Goal: Communication & Community: Answer question/provide support

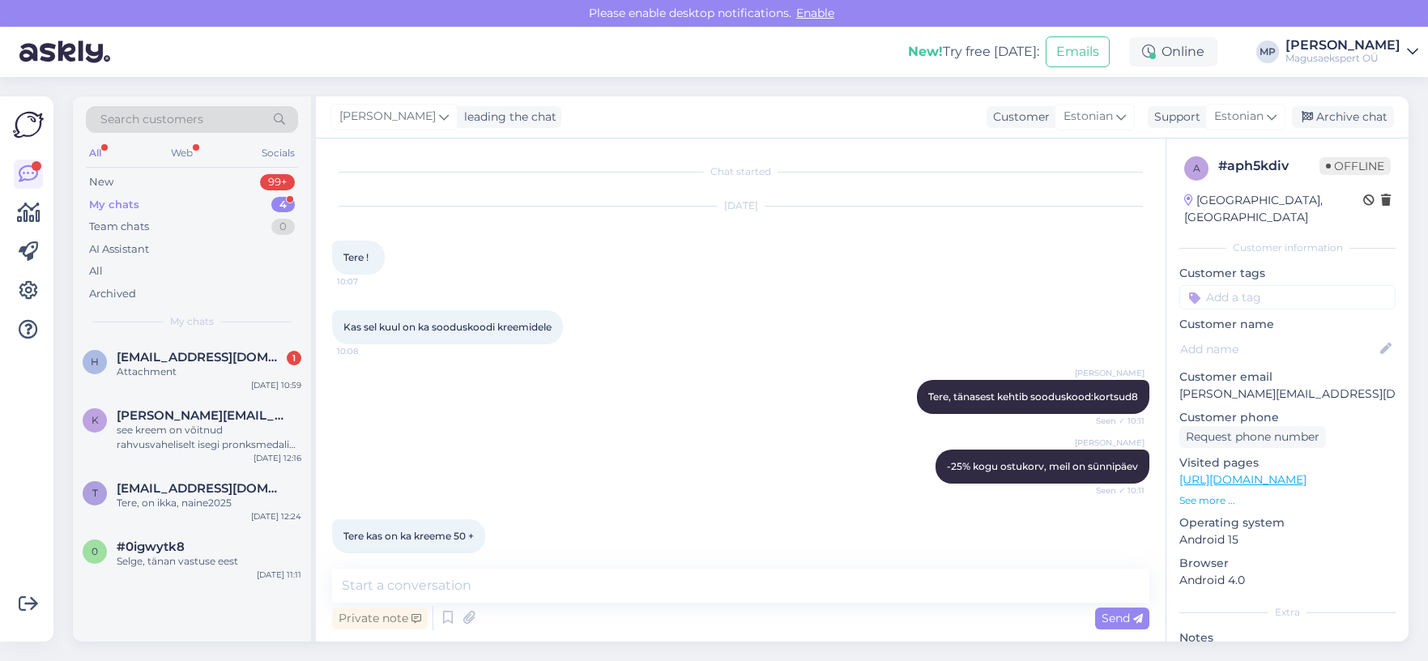
scroll to position [270, 0]
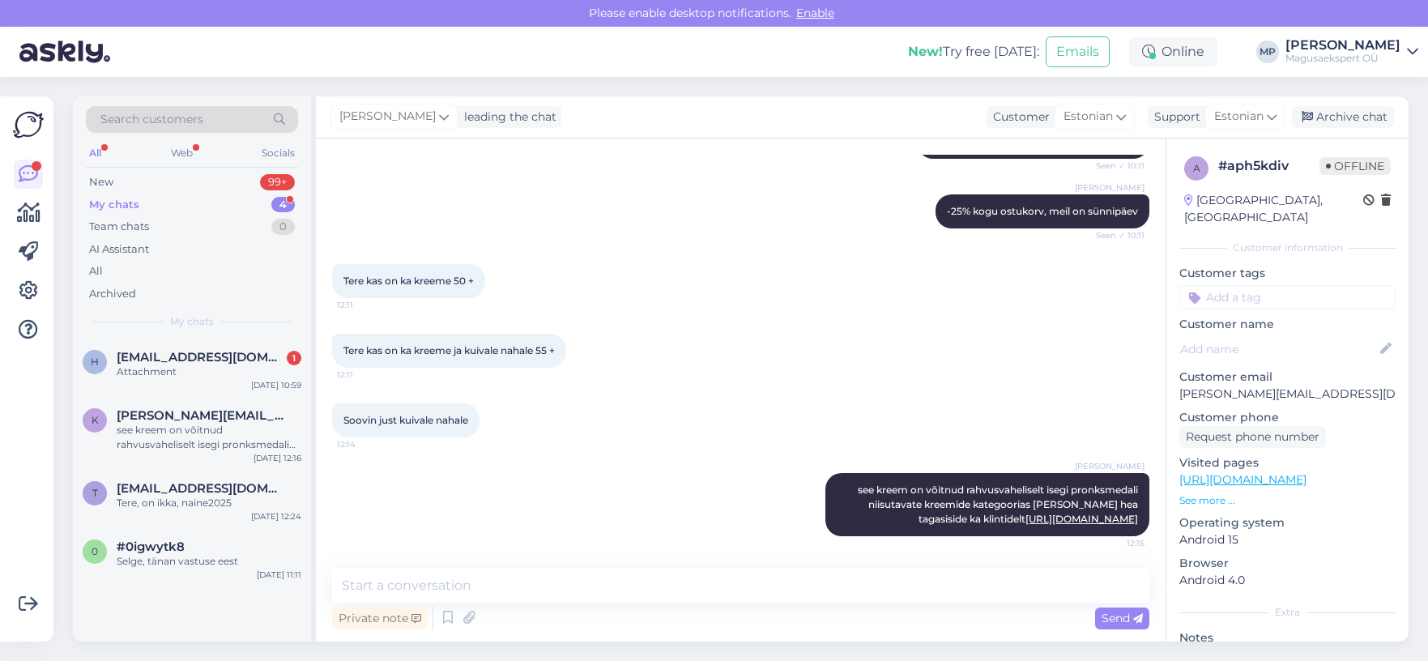
click at [102, 148] on div "All" at bounding box center [95, 153] width 19 height 21
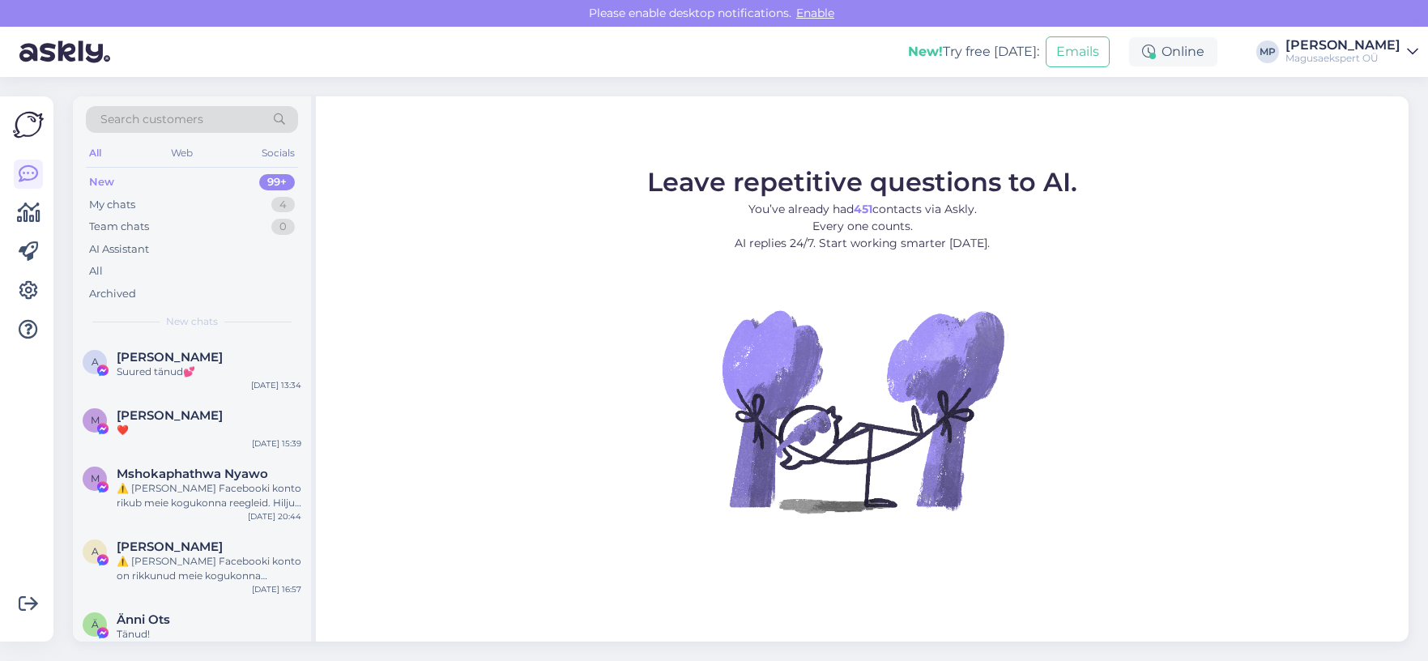
click at [105, 182] on div "New" at bounding box center [101, 182] width 25 height 16
click at [117, 200] on div "My chats" at bounding box center [112, 205] width 46 height 16
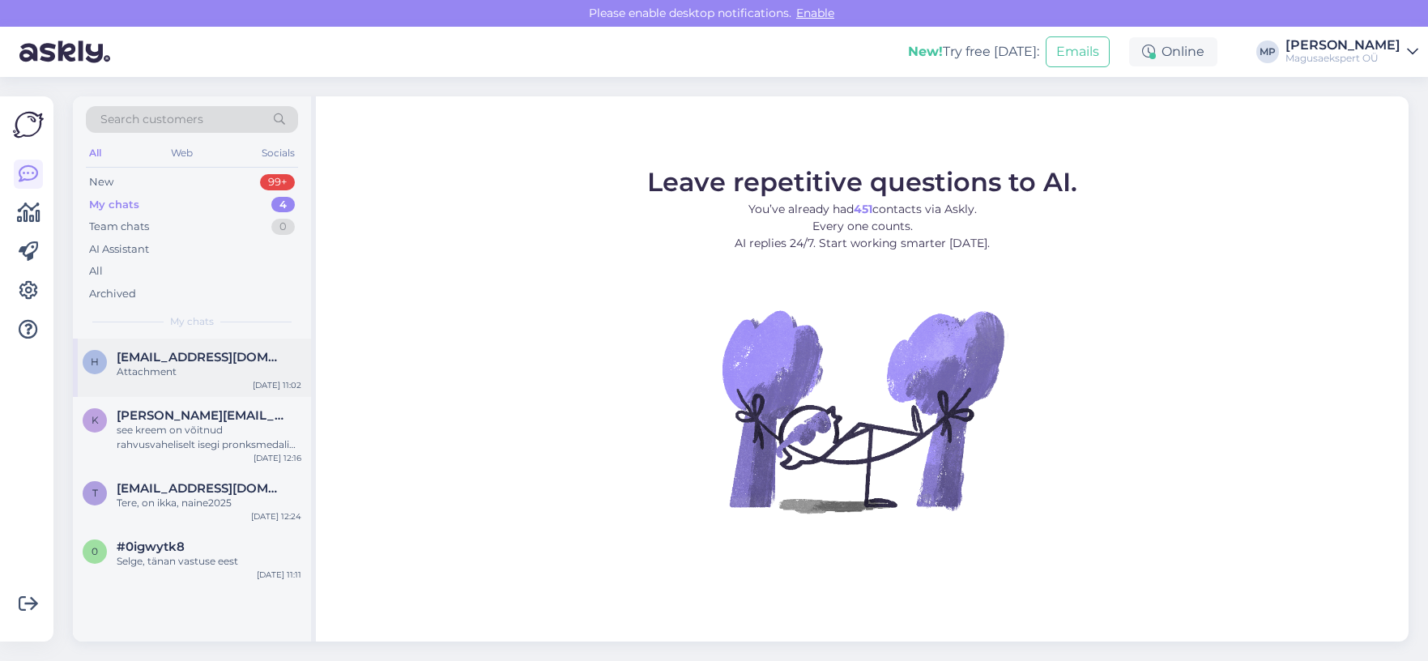
click at [167, 356] on span "[EMAIL_ADDRESS][DOMAIN_NAME]" at bounding box center [201, 357] width 169 height 15
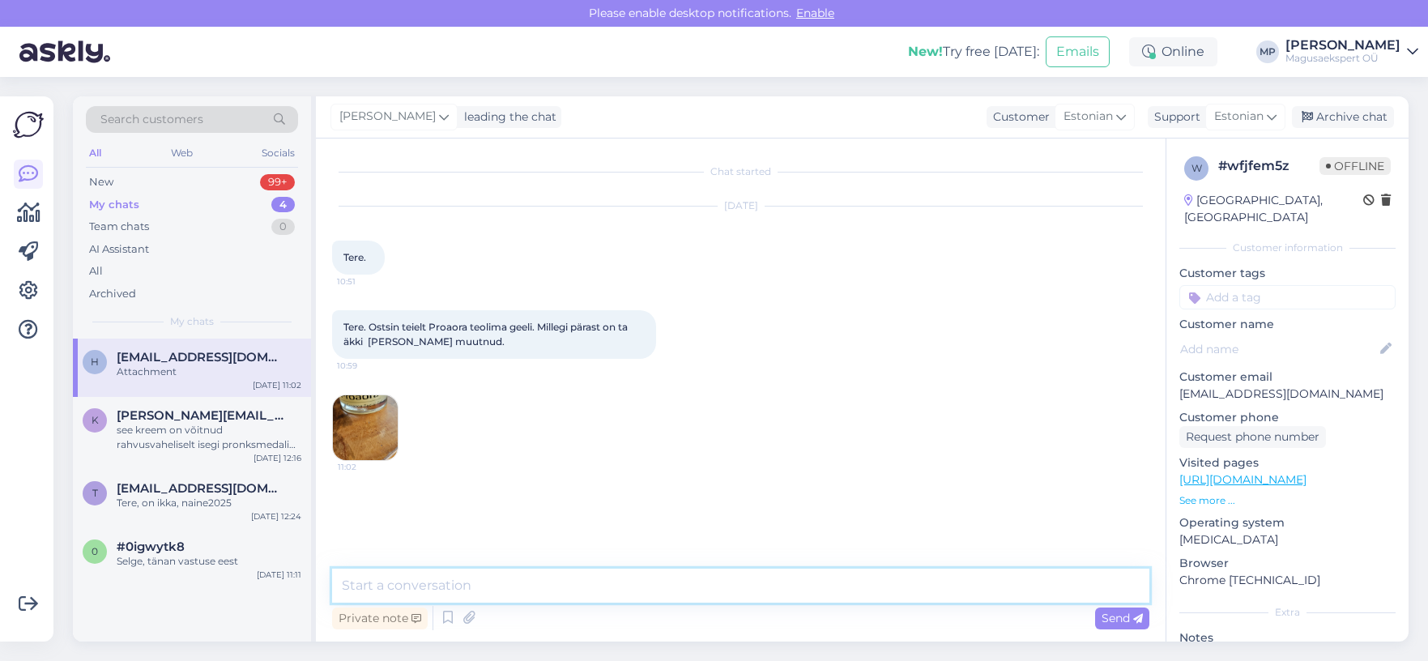
click at [423, 587] on textarea at bounding box center [740, 586] width 817 height 34
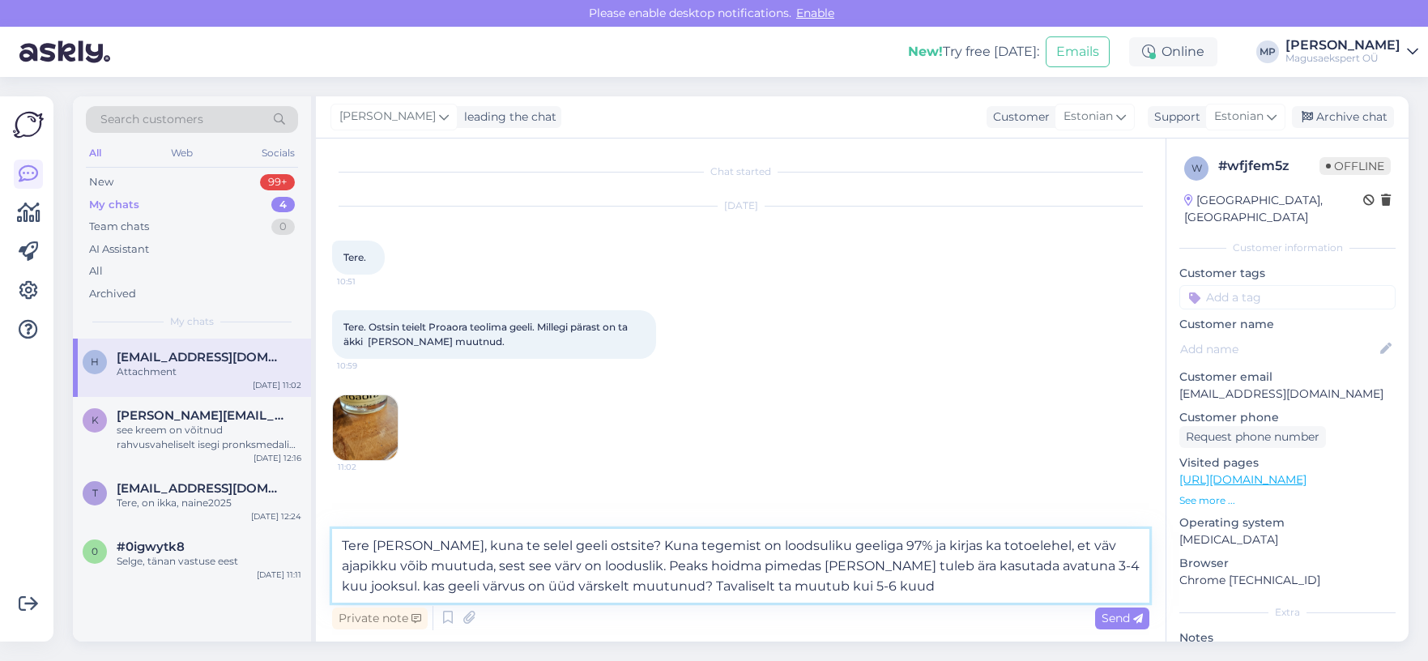
click at [706, 585] on textarea "Tere [PERSON_NAME], kuna te selel geeli ostsite? Kuna tegemist on loodsuliku ge…" at bounding box center [740, 566] width 817 height 74
click at [797, 590] on textarea "Tere [PERSON_NAME], kuna te selel geeli ostsite? Kuna tegemist on loodsuliku ge…" at bounding box center [740, 566] width 817 height 74
click at [648, 580] on textarea "Tere [PERSON_NAME], kuna te selel geeli ostsite? Kuna tegemist on loodsuliku ge…" at bounding box center [740, 566] width 817 height 74
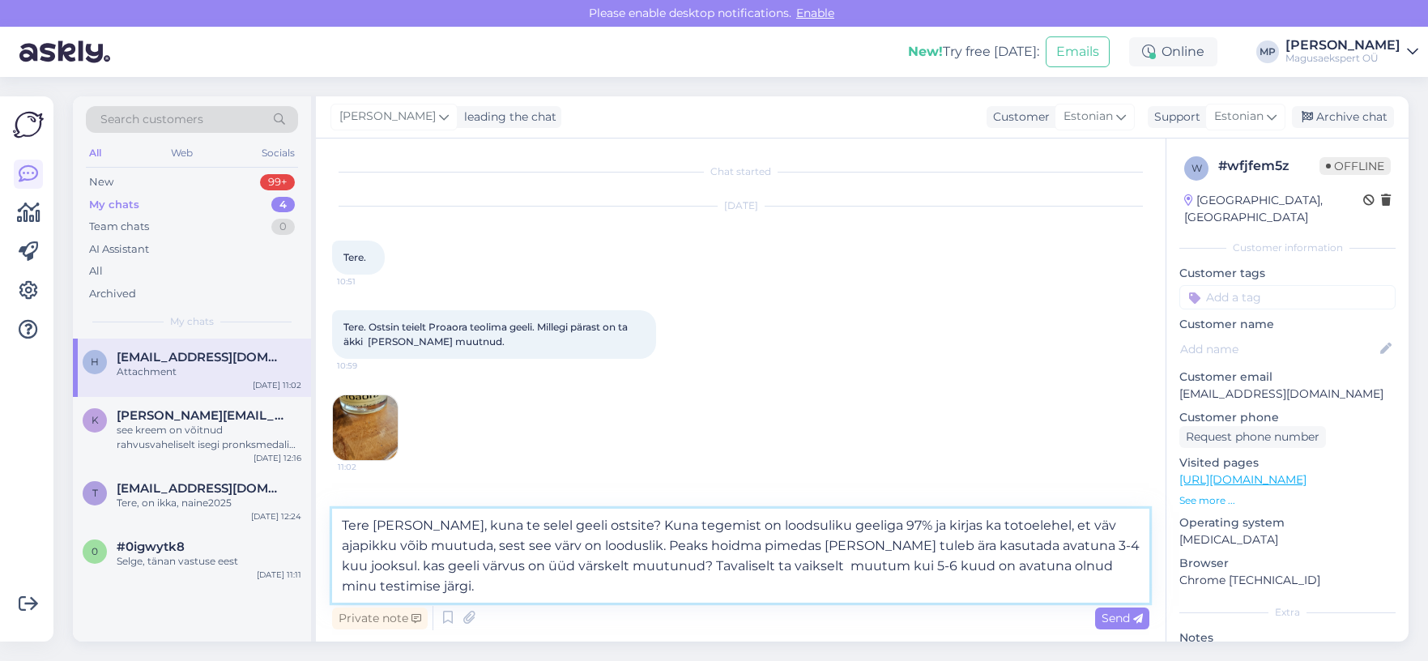
type textarea "Tere [PERSON_NAME], kuna te selel geeli ostsite? Kuna tegemist on loodsuliku ge…"
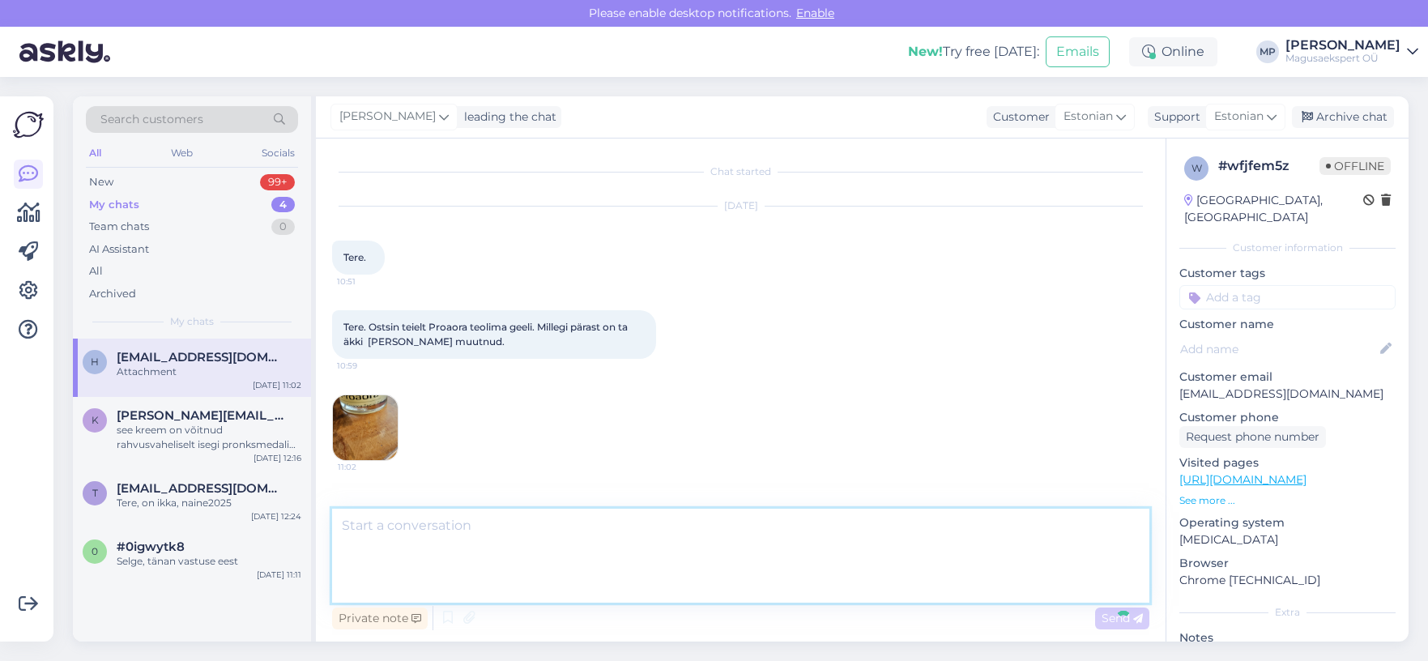
scroll to position [82, 0]
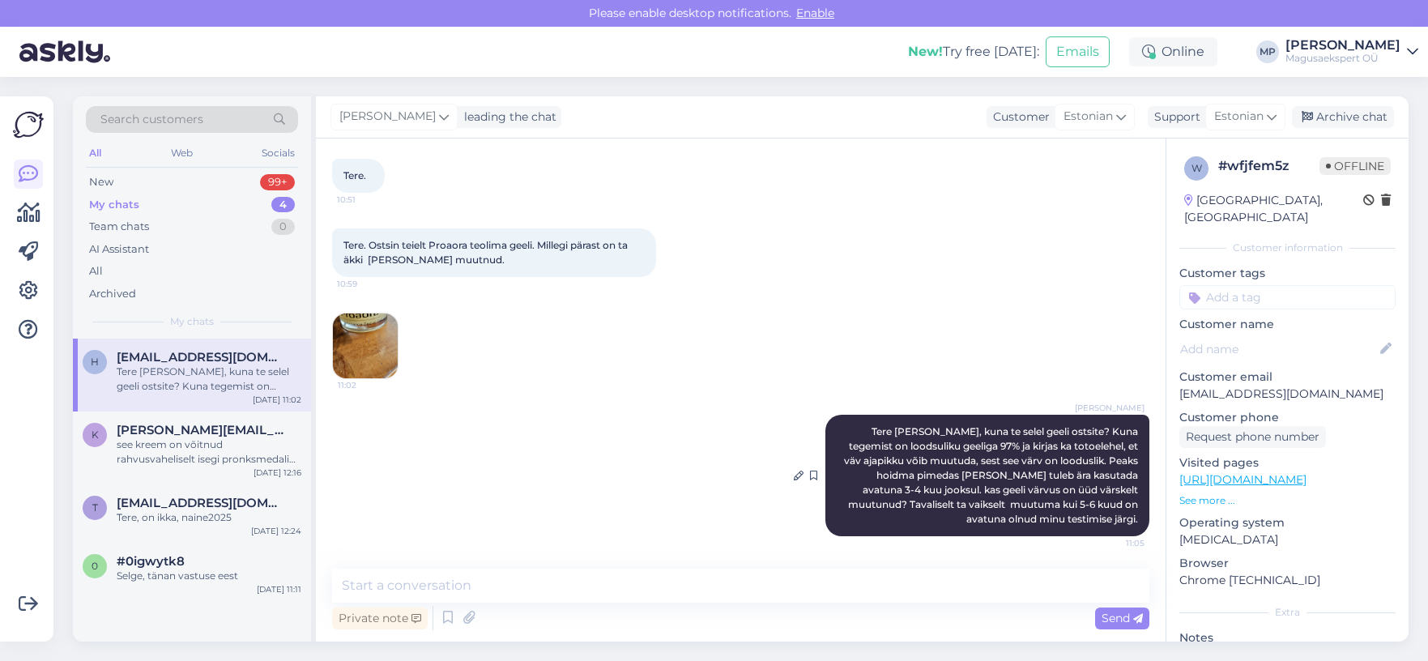
click at [1106, 478] on span "Tere [PERSON_NAME], kuna te selel geeli ostsite? Kuna tegemist on loodsuliku ge…" at bounding box center [992, 475] width 297 height 100
click at [794, 475] on icon at bounding box center [799, 476] width 10 height 10
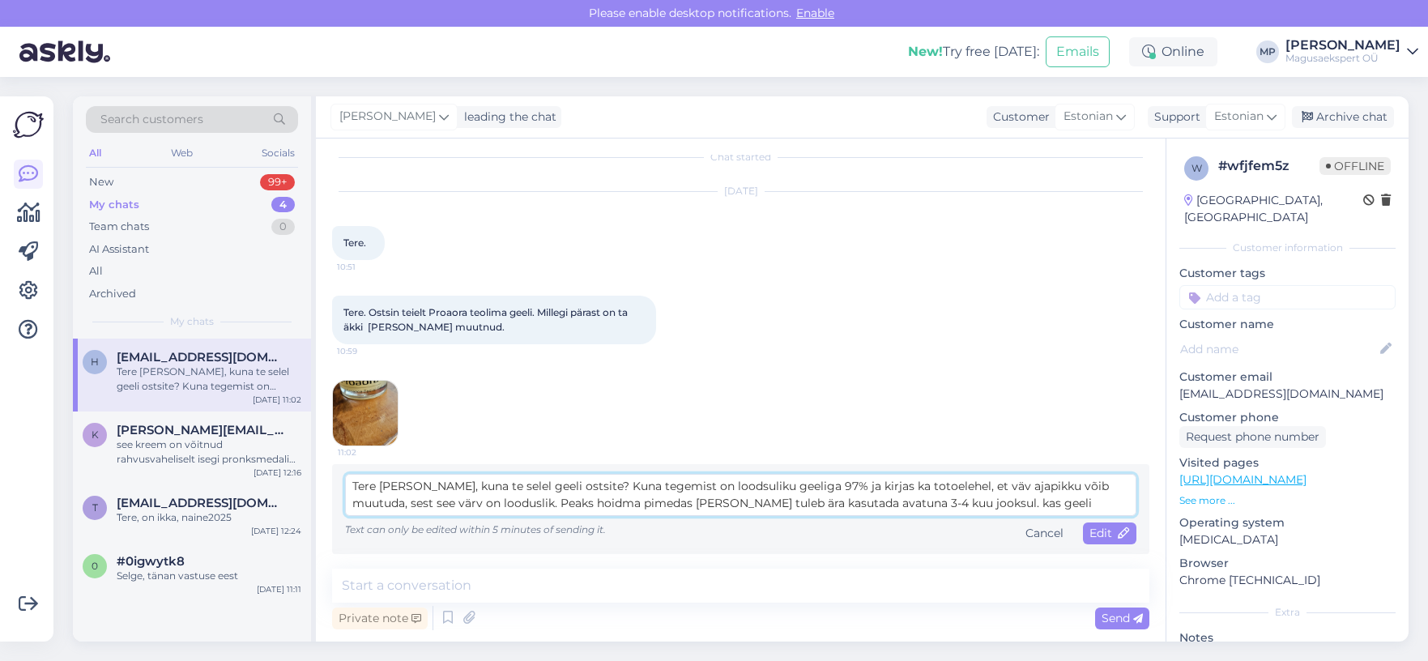
scroll to position [15, 0]
click at [490, 483] on textarea "Tere [PERSON_NAME], kuna te selel geeli ostsite? Kuna tegemist on loodsuliku ge…" at bounding box center [740, 495] width 791 height 42
click at [706, 487] on textarea "Tere [PERSON_NAME], kuna [PERSON_NAME] geeli ostsite? Kuna tegemist on loodsuli…" at bounding box center [740, 495] width 791 height 42
click at [885, 485] on textarea "Tere [PERSON_NAME], kuna [PERSON_NAME] geeli ostsite? Kuna tegemist on loodusli…" at bounding box center [740, 495] width 791 height 42
click at [959, 484] on textarea "Tere [PERSON_NAME], kuna [PERSON_NAME] geeli ostsite? Kuna tegemist on loodusli…" at bounding box center [740, 495] width 791 height 42
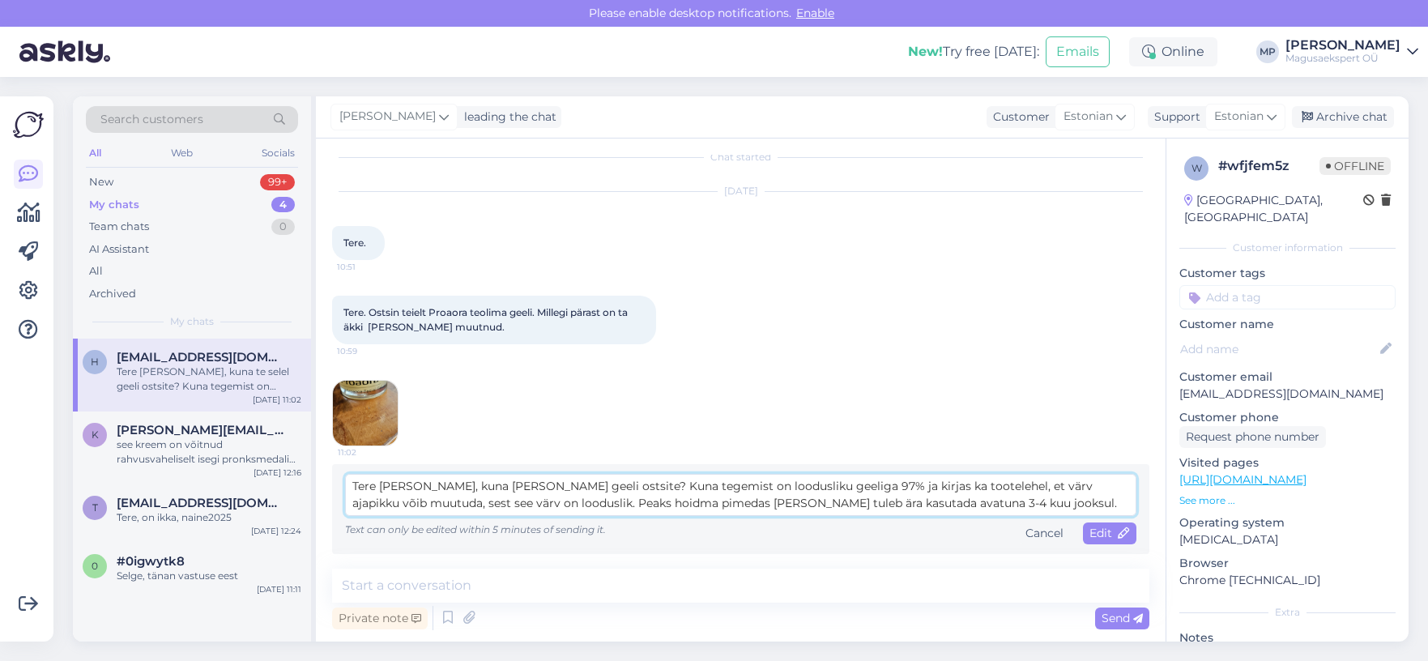
click at [409, 504] on textarea "Tere [PERSON_NAME], kuna [PERSON_NAME] geeli ostsite? Kuna tegemist on loodusli…" at bounding box center [740, 495] width 791 height 42
type textarea "Tere [PERSON_NAME], kuna [PERSON_NAME] geeli ostsite? Kuna tegemist on loodusli…"
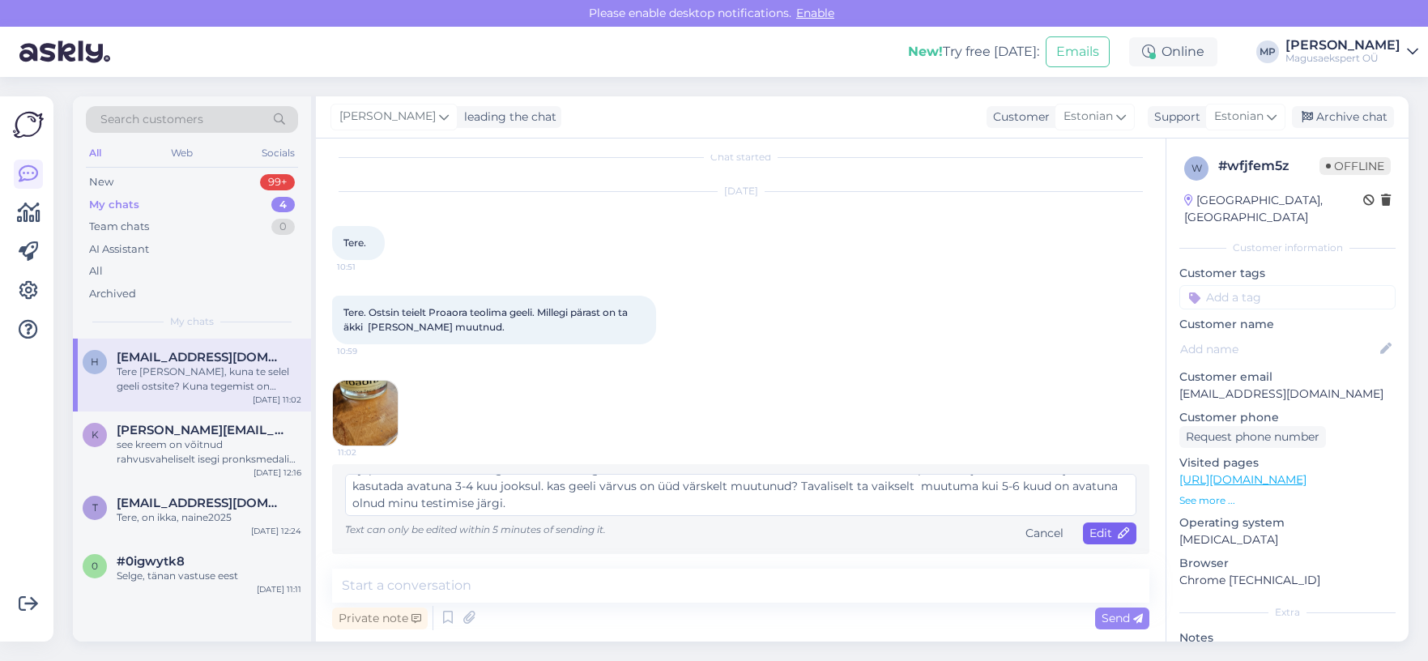
click at [1090, 535] on span "Edit" at bounding box center [1110, 533] width 41 height 15
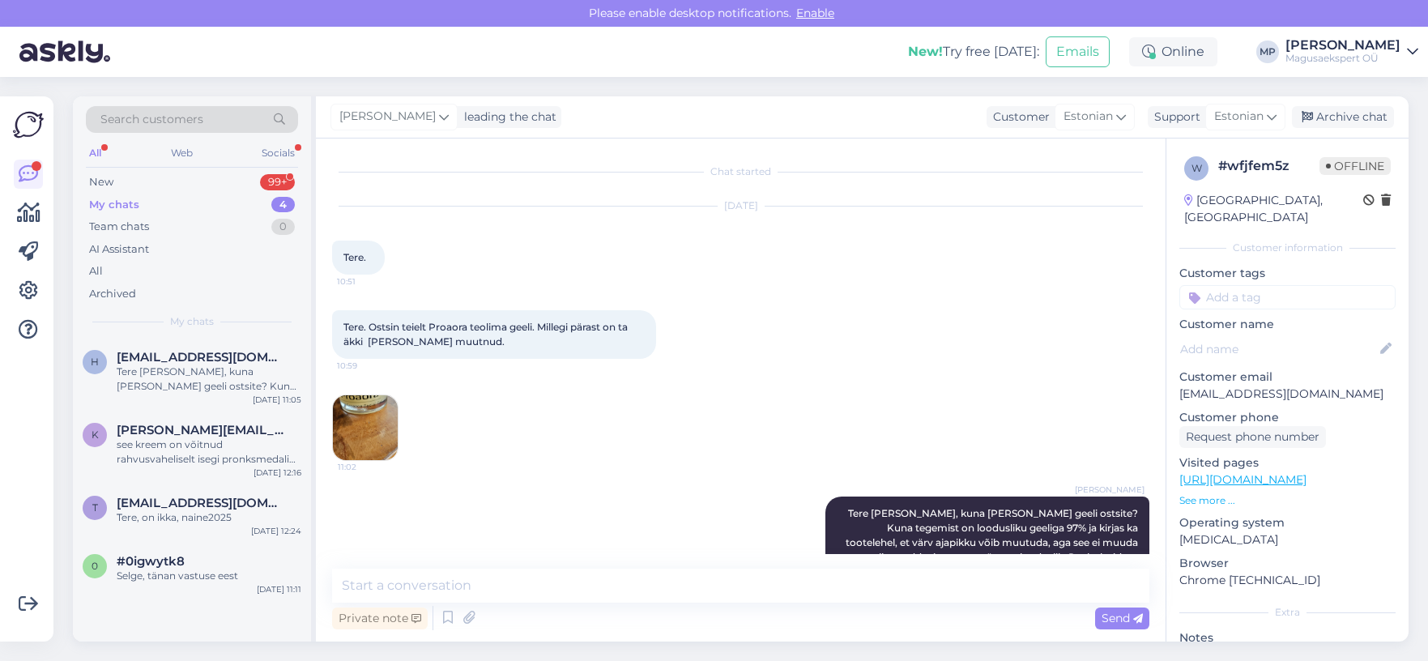
scroll to position [82, 0]
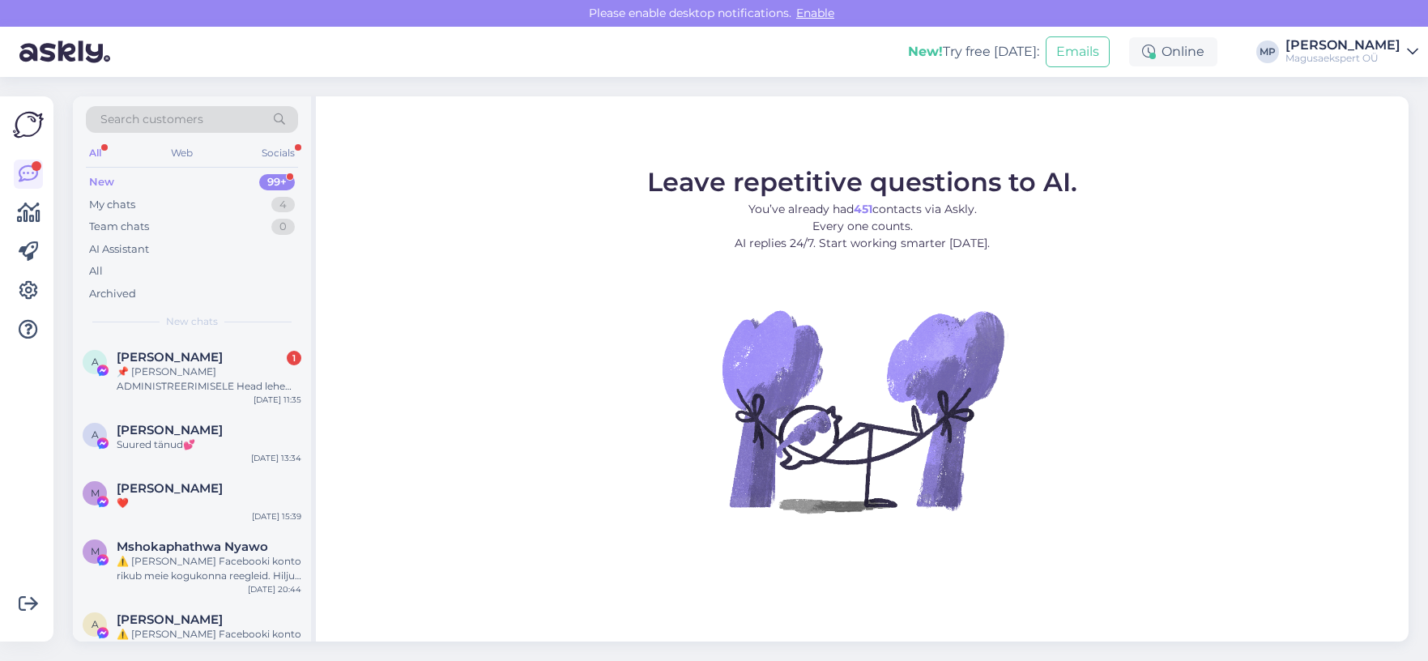
click at [100, 148] on div "All" at bounding box center [95, 153] width 19 height 21
click at [170, 369] on div "📌 TEADE LEHE ADMINISTREERIMISELE Head lehe administraatorid Regulaarse ülevaatu…" at bounding box center [209, 379] width 185 height 29
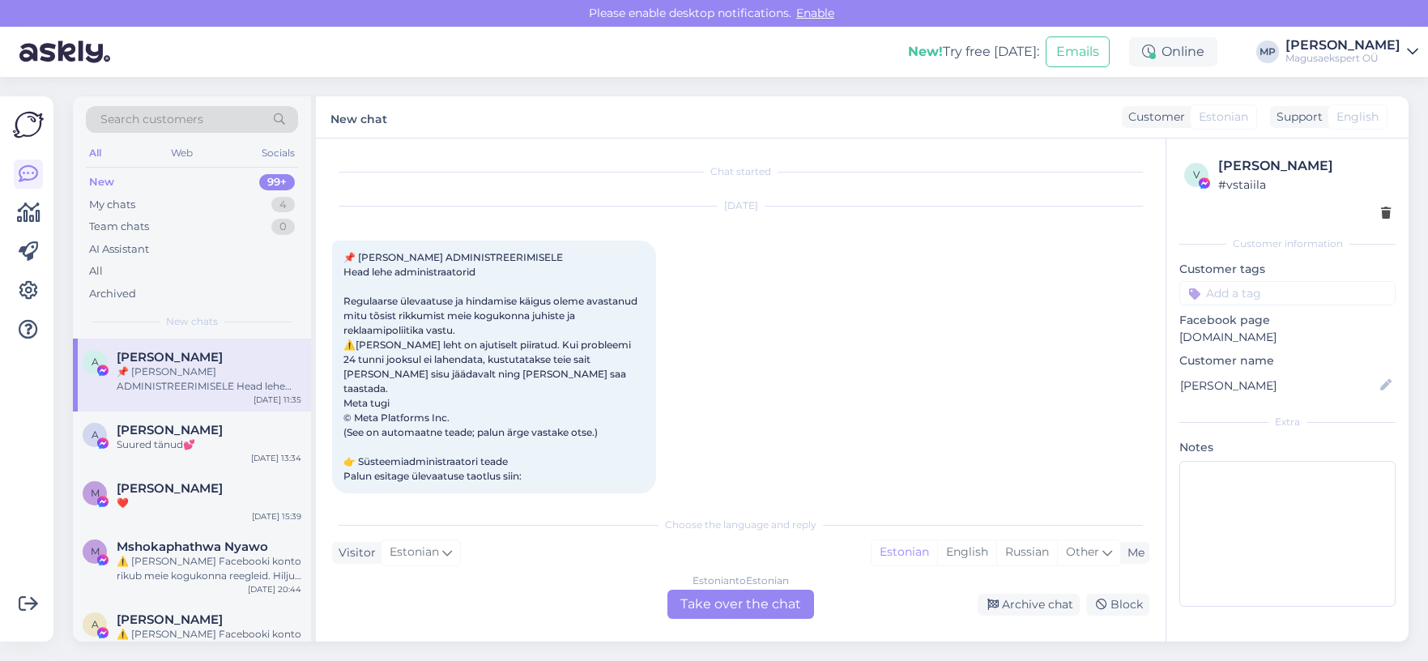
scroll to position [34, 0]
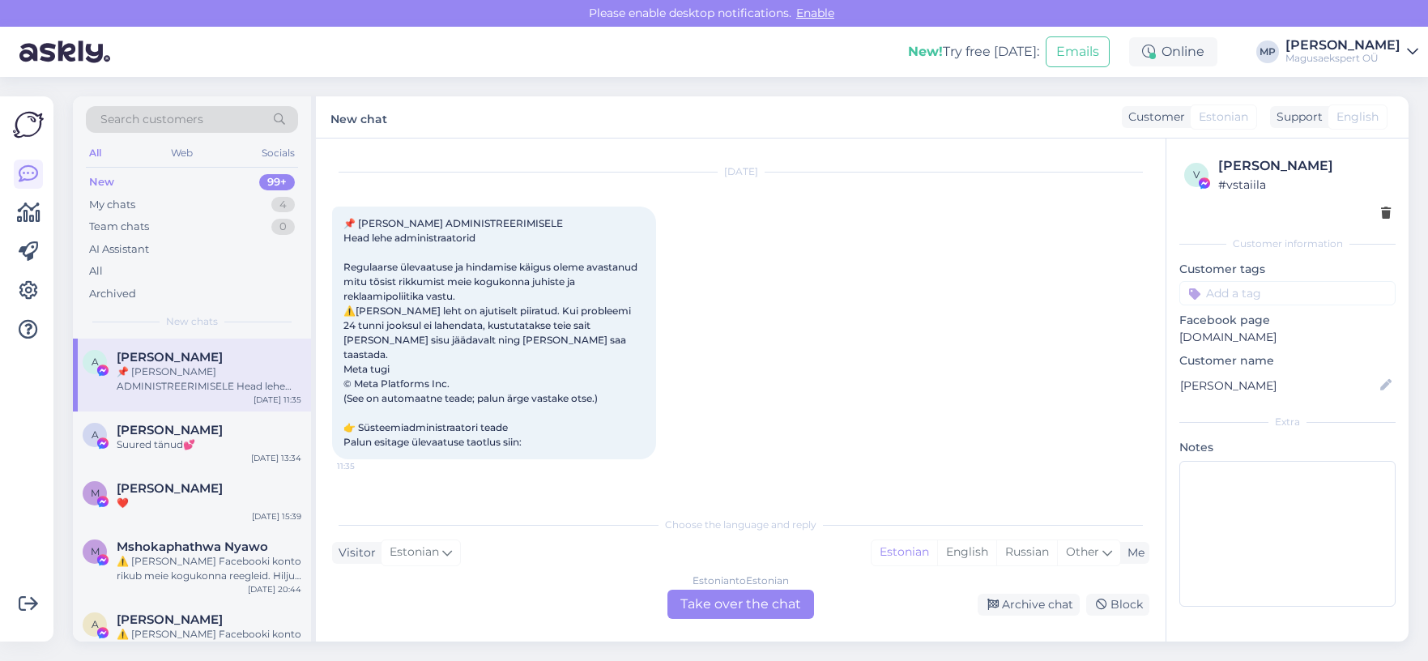
click at [108, 177] on div "New" at bounding box center [101, 182] width 25 height 16
click at [96, 152] on div "All" at bounding box center [95, 153] width 19 height 21
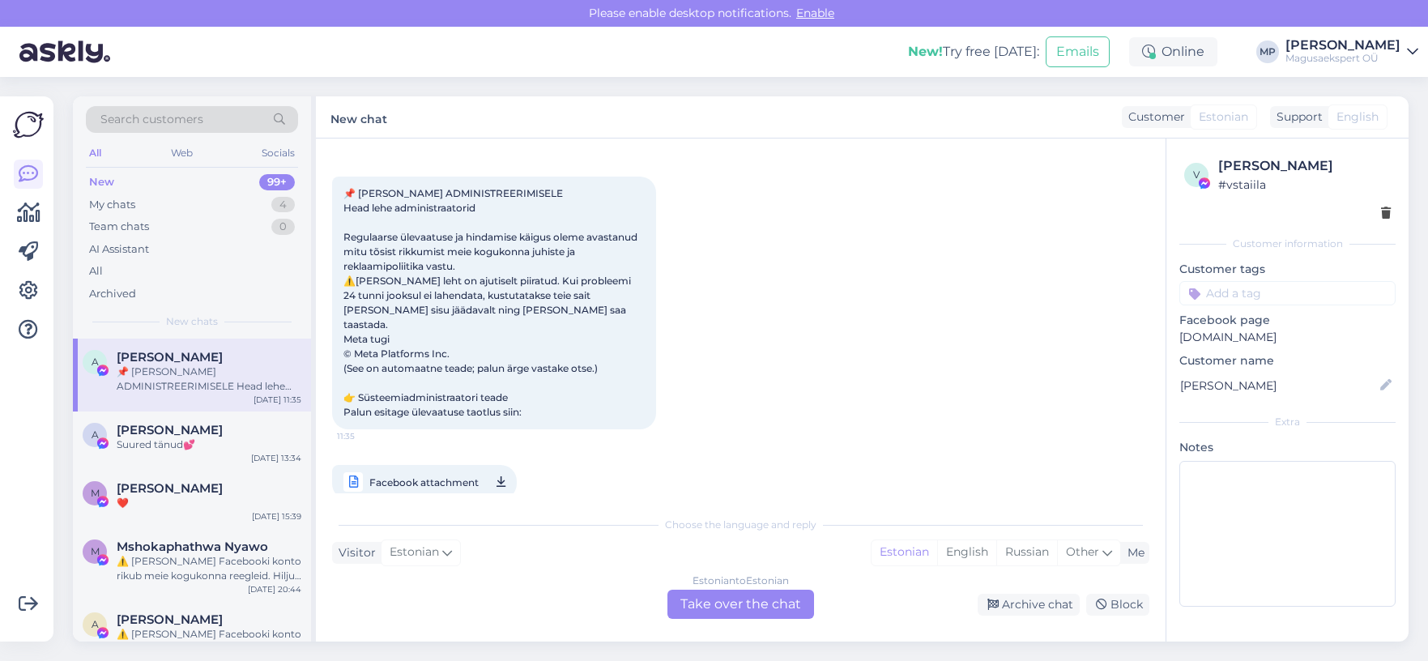
scroll to position [0, 0]
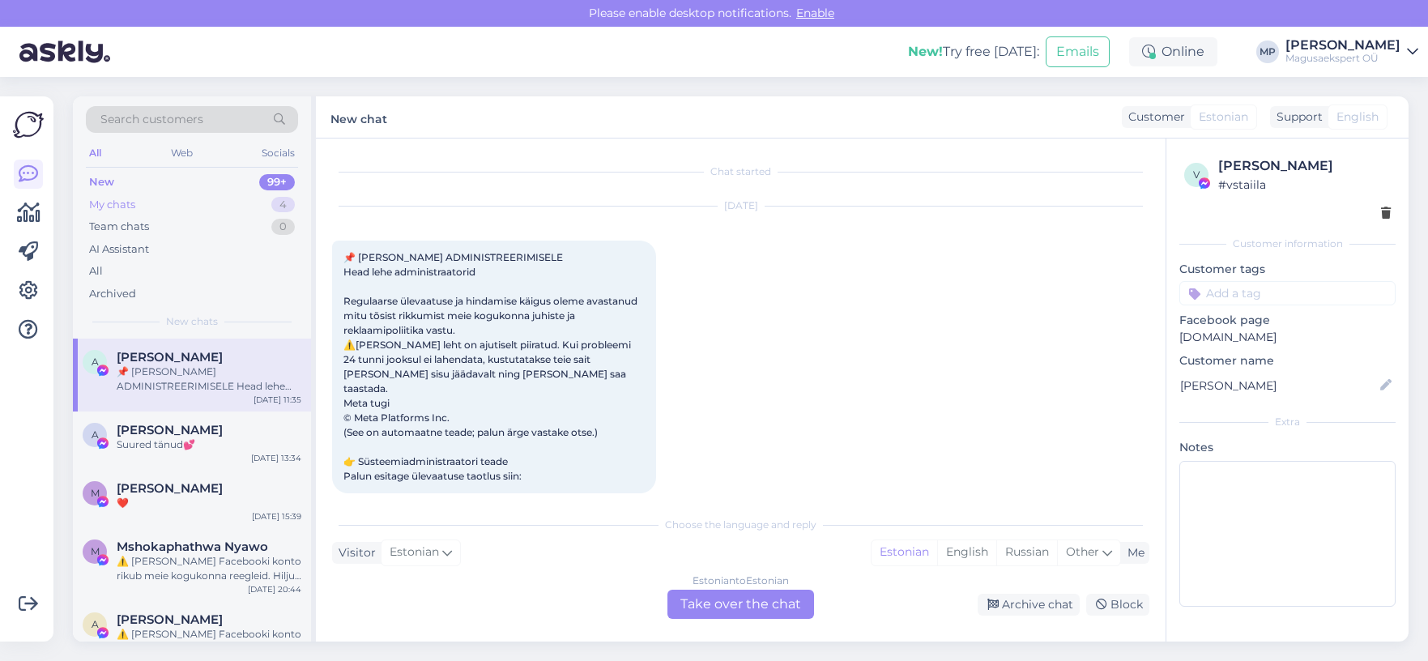
click at [119, 198] on div "My chats" at bounding box center [112, 205] width 46 height 16
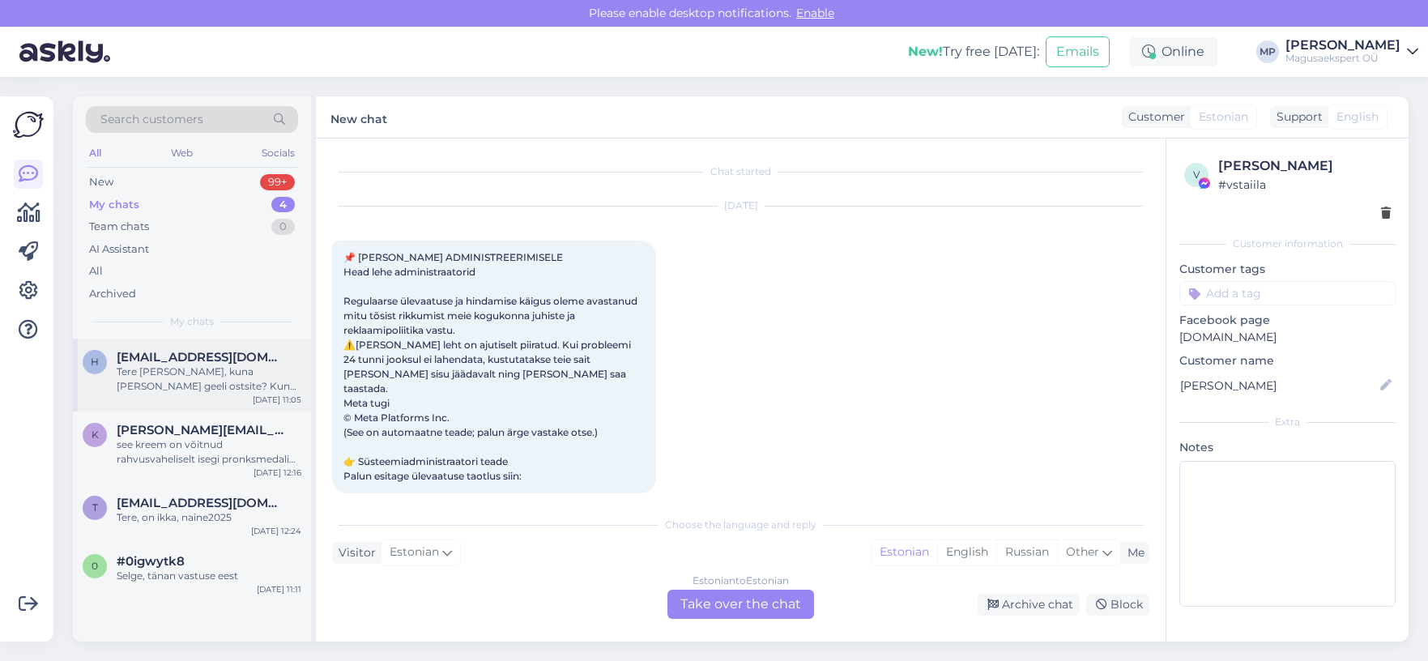
click at [134, 355] on span "[EMAIL_ADDRESS][DOMAIN_NAME]" at bounding box center [201, 357] width 169 height 15
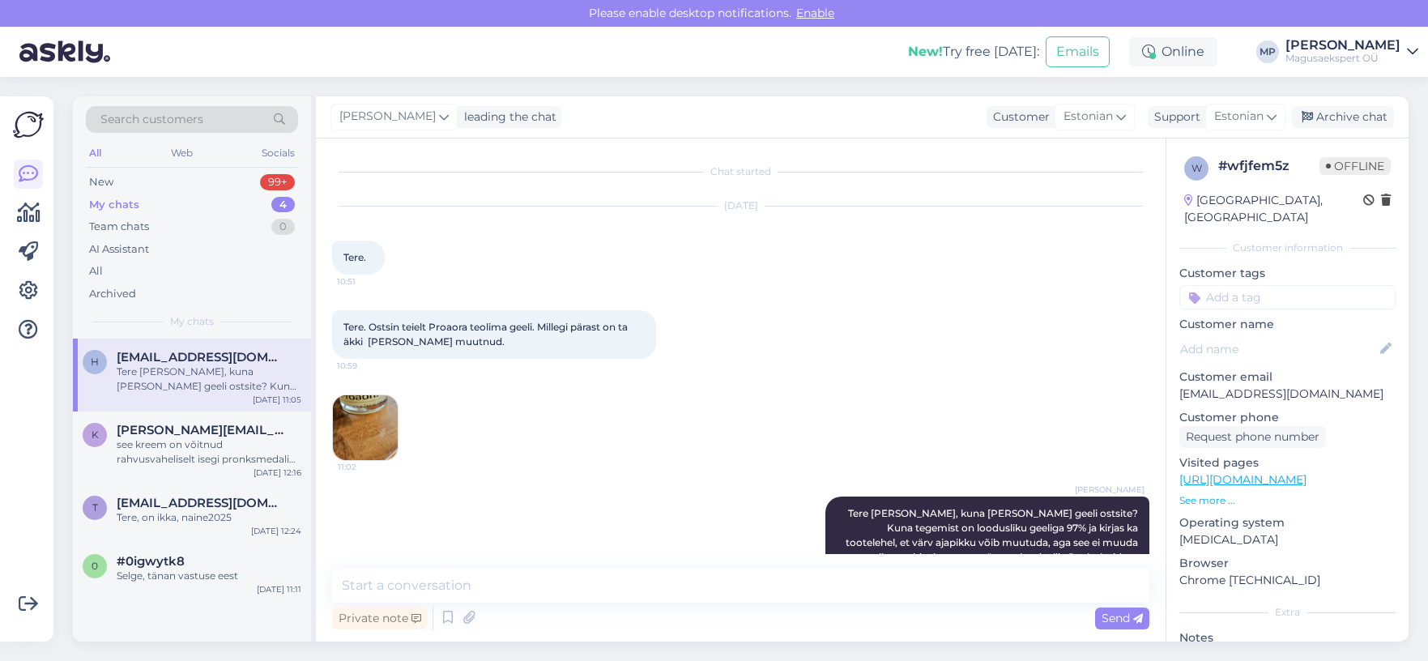
scroll to position [82, 0]
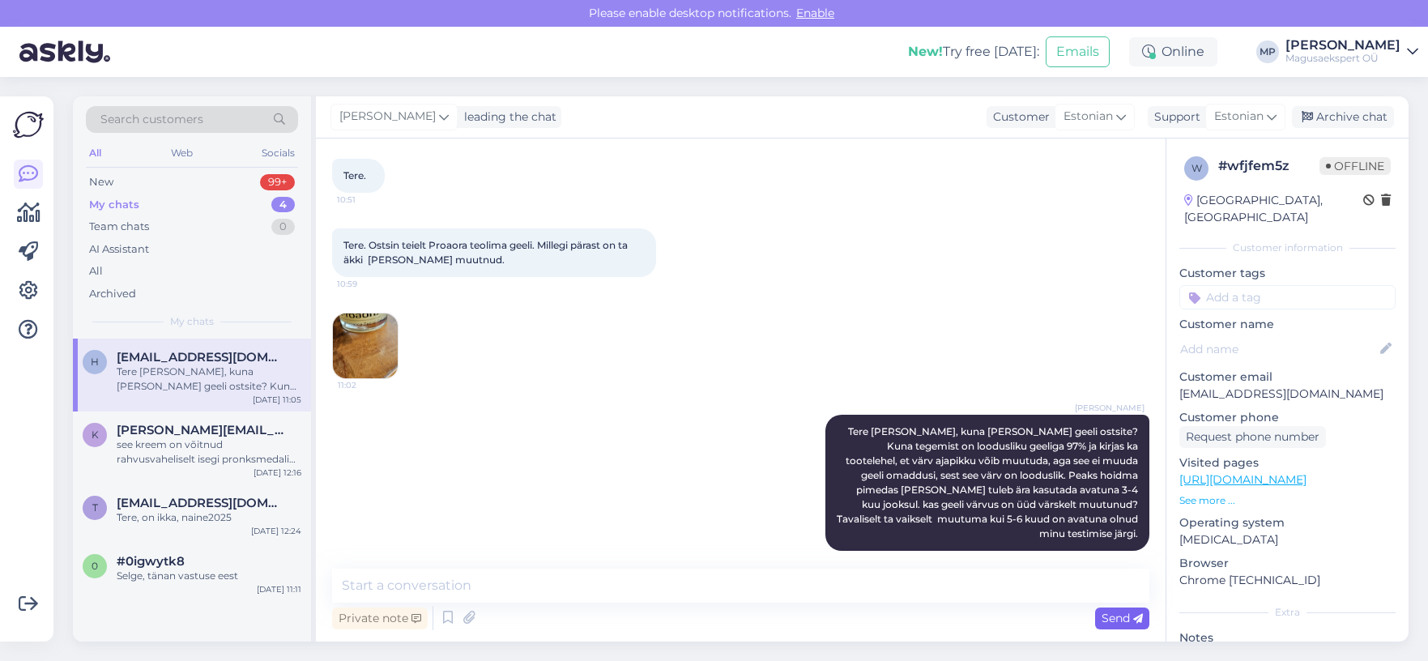
click at [1111, 617] on span "Send" at bounding box center [1122, 618] width 41 height 15
click at [658, 479] on div "Merike Paasalu Tere armas, kuna te selle geeli ostsite? Kuna tegemist on loodus…" at bounding box center [740, 483] width 817 height 172
